Goal: Navigation & Orientation: Find specific page/section

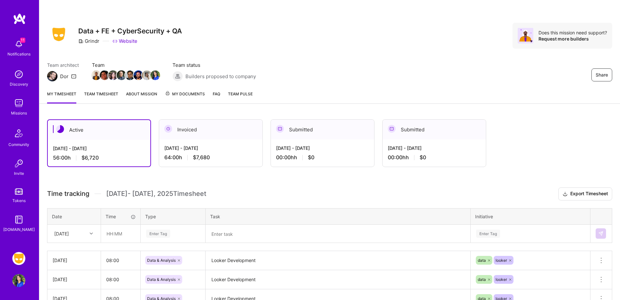
click at [186, 93] on span "My Documents" at bounding box center [185, 94] width 40 height 7
